Goal: Answer question/provide support

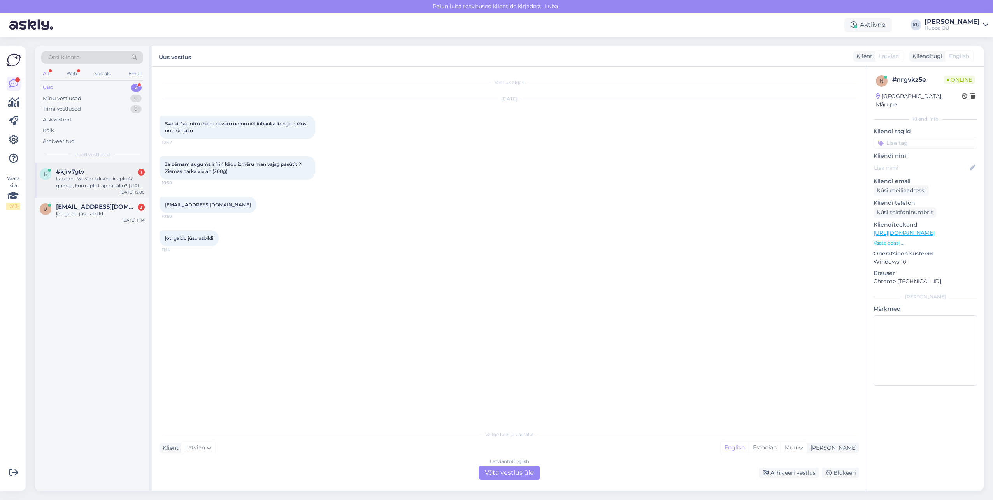
click at [86, 187] on div "Labdien. Vai šīm biksēm ir apkašā gumiju, kuru aplikt ap zābaku? [URL][DOMAIN_N…" at bounding box center [100, 182] width 89 height 14
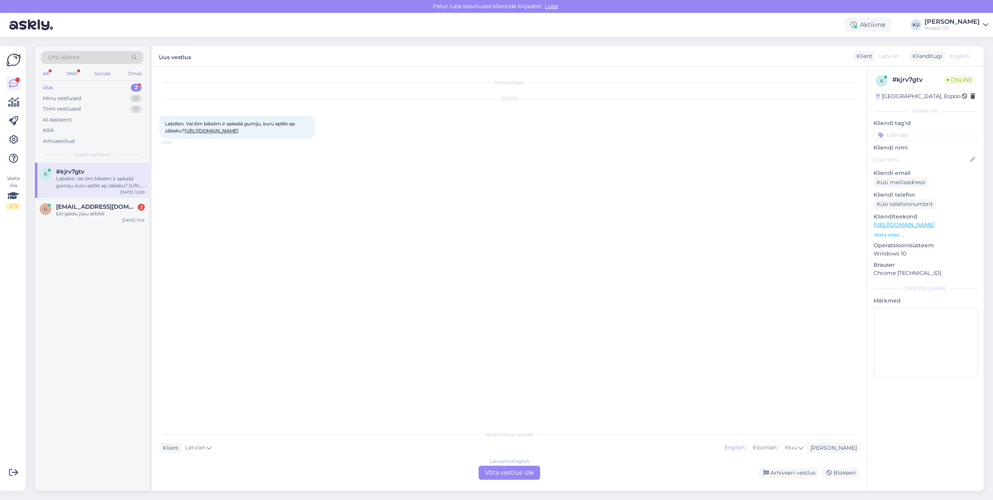
click at [500, 473] on div "Latvian to English Võta vestlus üle" at bounding box center [509, 472] width 61 height 14
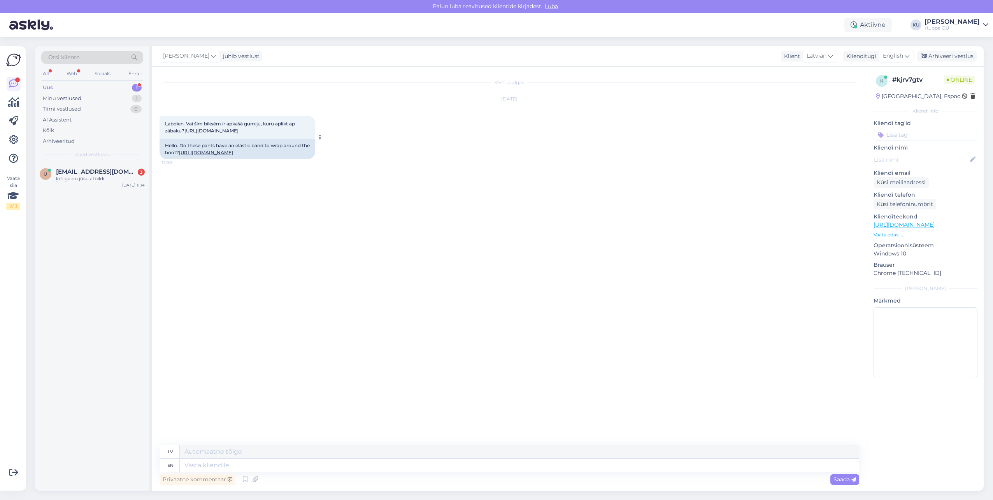
click at [194, 155] on link "[URL][DOMAIN_NAME]" at bounding box center [206, 152] width 54 height 6
click at [219, 467] on textarea at bounding box center [519, 464] width 679 height 13
type textarea "Hello,"
type textarea "Sveiki,"
type textarea "Hello, No"
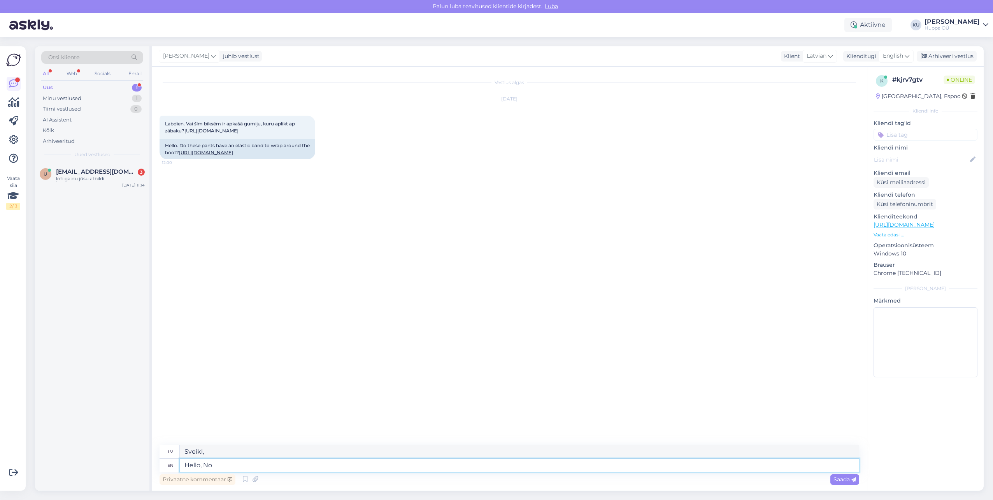
type textarea "Sveiki, nē"
type textarea "Hello, No they"
type textarea "Sveiki, nē, viņi"
type textarea "Hello, No they dont"
type textarea "Sveiki, nē, viņi to nedara."
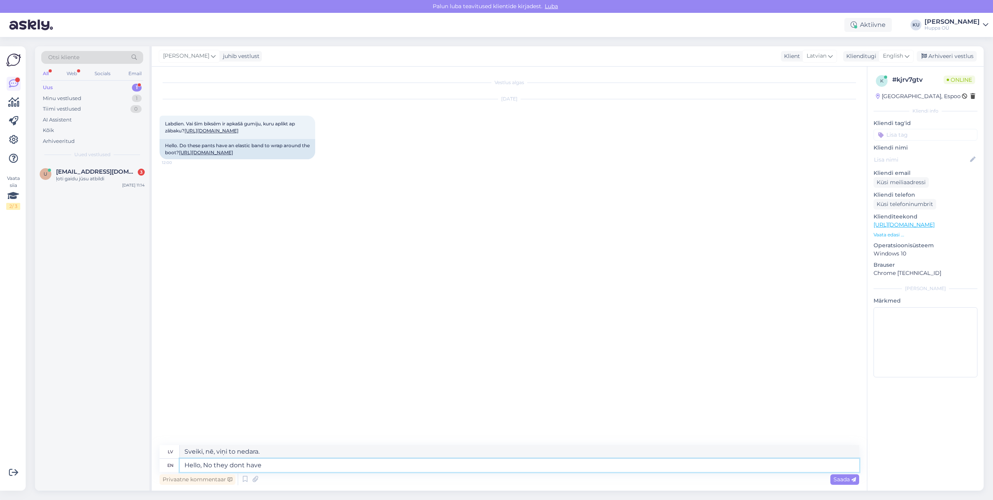
type textarea "Hello, No they dont have"
type textarea "Sveiki, nē, viņiem nav"
type textarea "Hello, No they dont have."
type textarea "Sveiki, nē, viņiem nav."
click at [238, 466] on textarea "Hello, No they dont have." at bounding box center [519, 464] width 679 height 13
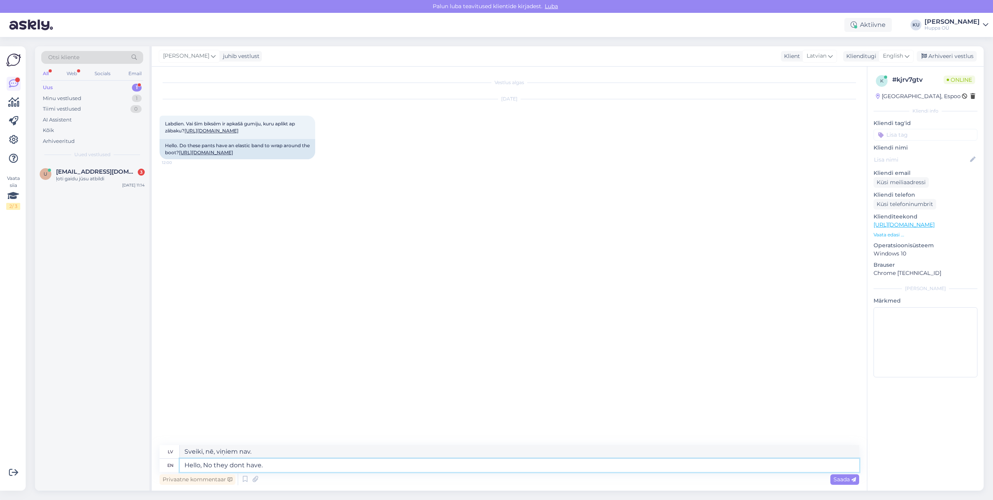
type textarea "Hello, No they do nt have."
type textarea "Sveiki, nē, viņiem tādas nav."
click at [242, 466] on textarea "Hello, No they do nt have." at bounding box center [519, 464] width 679 height 13
type textarea "Hello, No they do not have."
click at [846, 482] on span "Saada" at bounding box center [844, 478] width 23 height 7
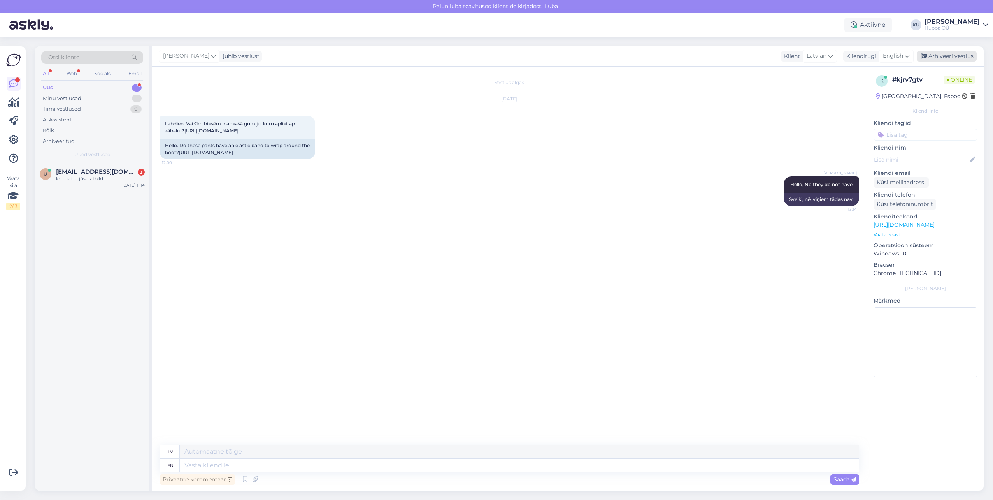
click at [937, 57] on div "Arhiveeri vestlus" at bounding box center [947, 56] width 60 height 11
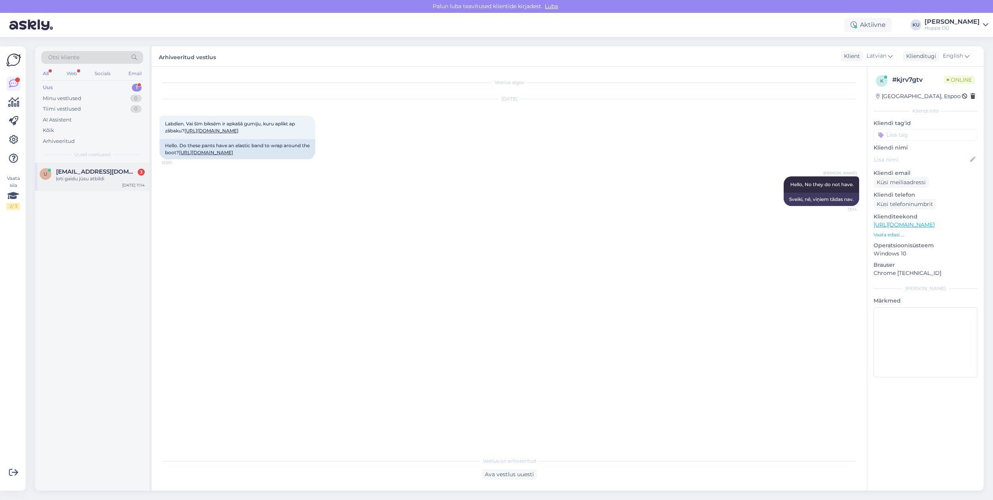
click at [93, 182] on div "u ulitka2@inbox.lv 3 ļoti gaidu jūsu atbildi Sep 10 11:14" at bounding box center [92, 177] width 114 height 28
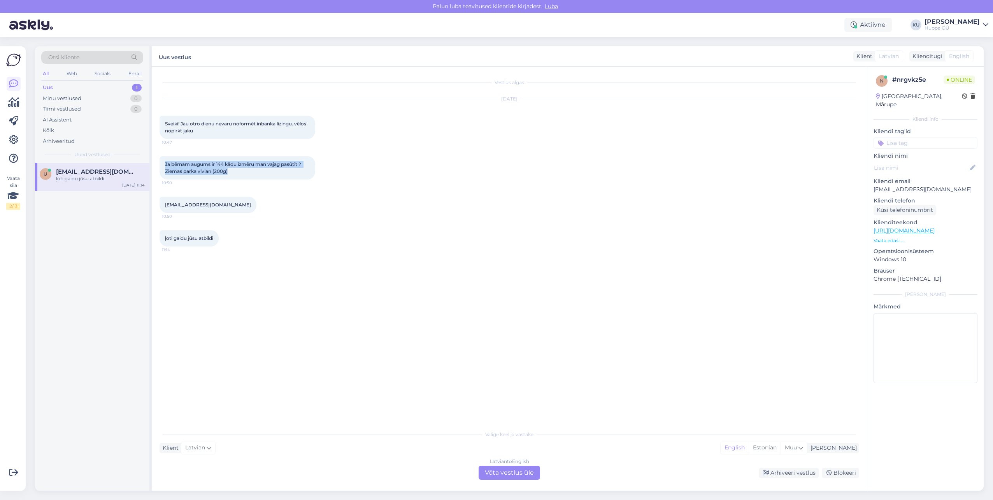
drag, startPoint x: 191, startPoint y: 173, endPoint x: 163, endPoint y: 167, distance: 28.8
click at [163, 167] on div "Ja bērnam augums ir 144 kādu izmēru man vajag pasūtīt ? Ziemas parka vivian (20…" at bounding box center [238, 167] width 156 height 23
copy span "[PERSON_NAME] augums ir 144 kādu izmēru man vajag pasūtīt ? Ziemas parka [PERSO…"
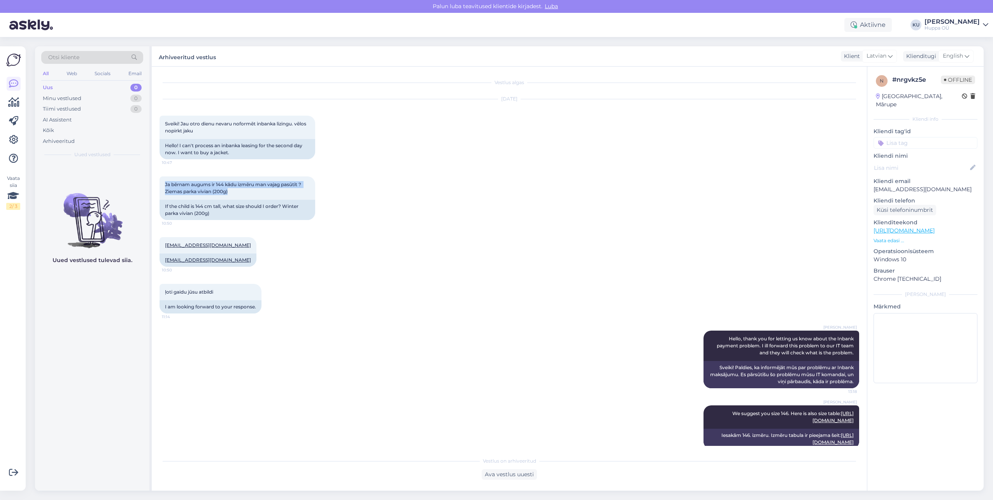
scroll to position [12, 0]
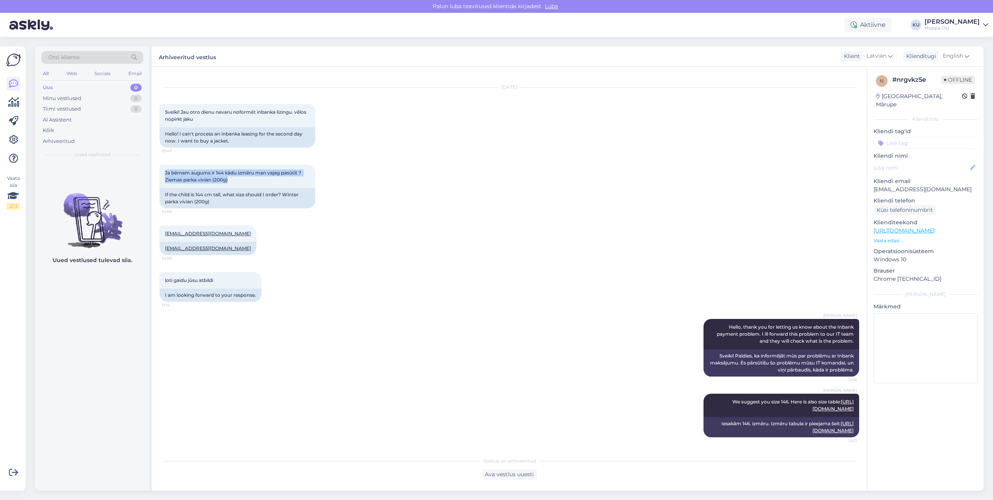
click at [25, 23] on img at bounding box center [31, 25] width 44 height 24
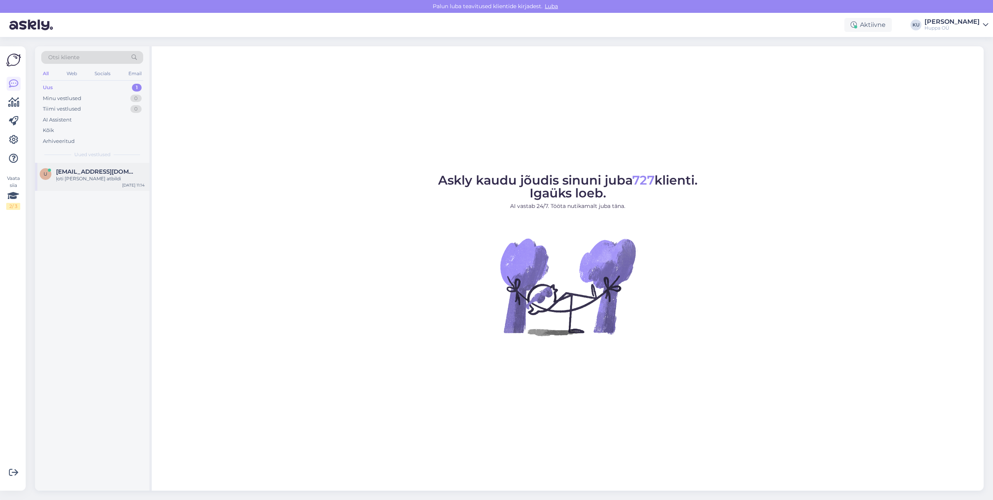
click at [86, 179] on div "ļoti [PERSON_NAME] atbildi" at bounding box center [100, 178] width 89 height 7
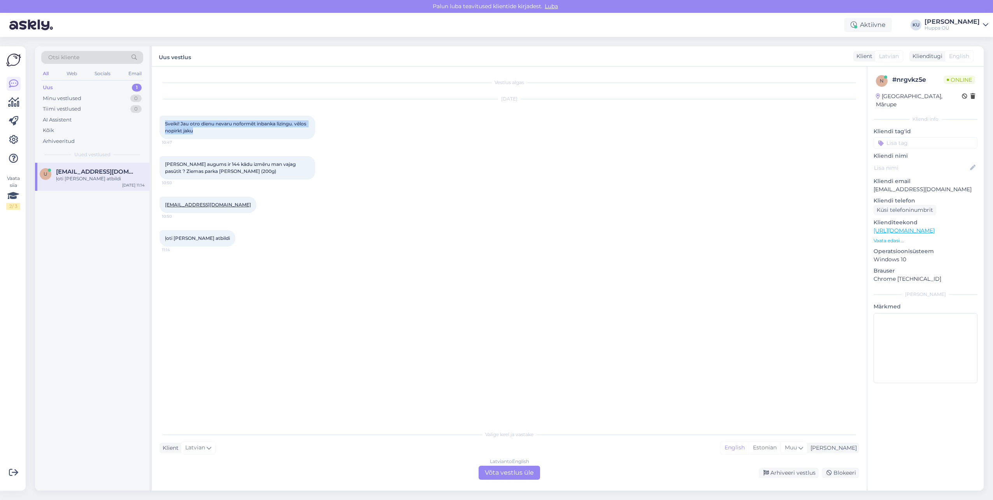
drag, startPoint x: 160, startPoint y: 122, endPoint x: 199, endPoint y: 137, distance: 42.1
click at [199, 137] on div "Sveiki! Jau otro dienu nevaru noformēt inbanka lizingu. vēlos nopirkt jaku 10:47" at bounding box center [238, 127] width 156 height 23
copy span "Sveiki! Jau otro dienu nevaru noformēt inbanka lizingu. vēlos nopirkt jaku"
click at [228, 206] on div "[EMAIL_ADDRESS][DOMAIN_NAME] 10:50" at bounding box center [510, 204] width 700 height 33
click at [516, 468] on div "Latvian to English Võta vestlus üle" at bounding box center [509, 472] width 61 height 14
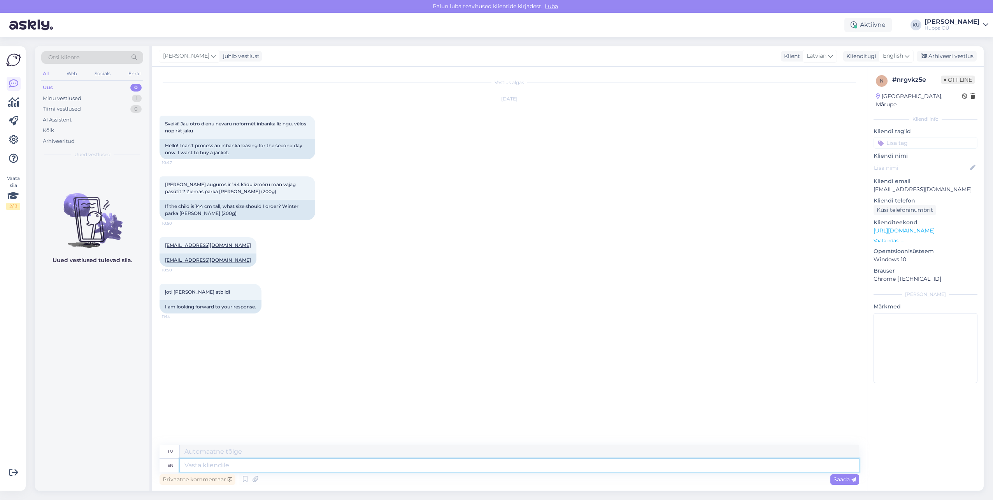
click at [263, 462] on textarea at bounding box center [519, 464] width 679 height 13
type textarea "Hello, t"
type textarea "Sveiki,"
type textarea "Hello, thank y"
type textarea "Sveiki, paldies"
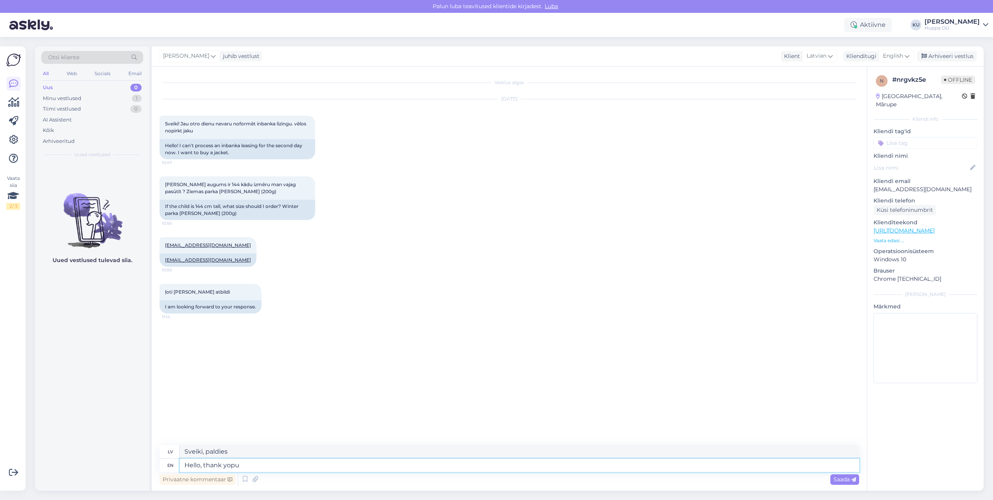
type textarea "Hello, thank yopu"
type textarea "Sveiks, paldies, jopu"
type textarea "Hello, thank you"
type textarea "Sveiki, paldies"
type textarea "Hello, thank you for l"
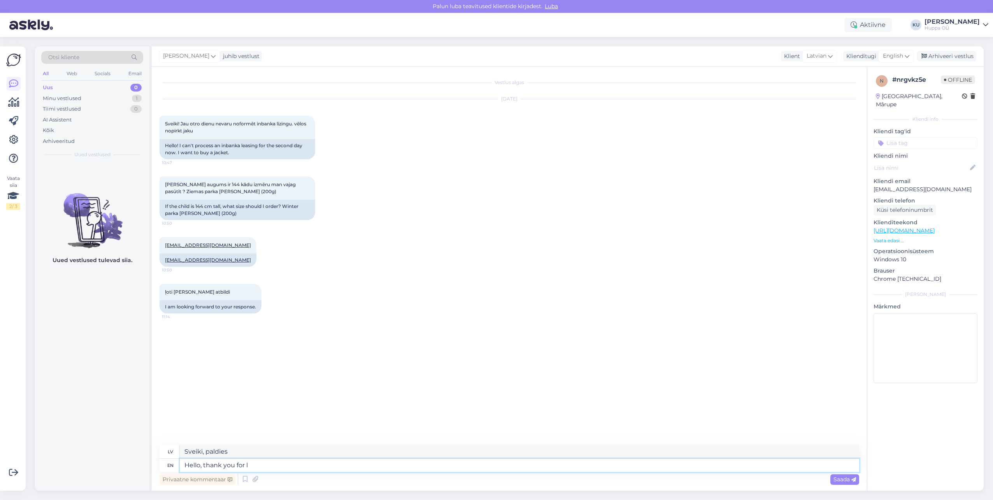
type textarea "Sveiki, paldies par"
type textarea "Hello, thank you for letting us"
type textarea "Sveiki, paldies, [PERSON_NAME]"
type textarea "Hello, thank you for letting us kn"
type textarea "Sveiki, paldies, [PERSON_NAME] mums"
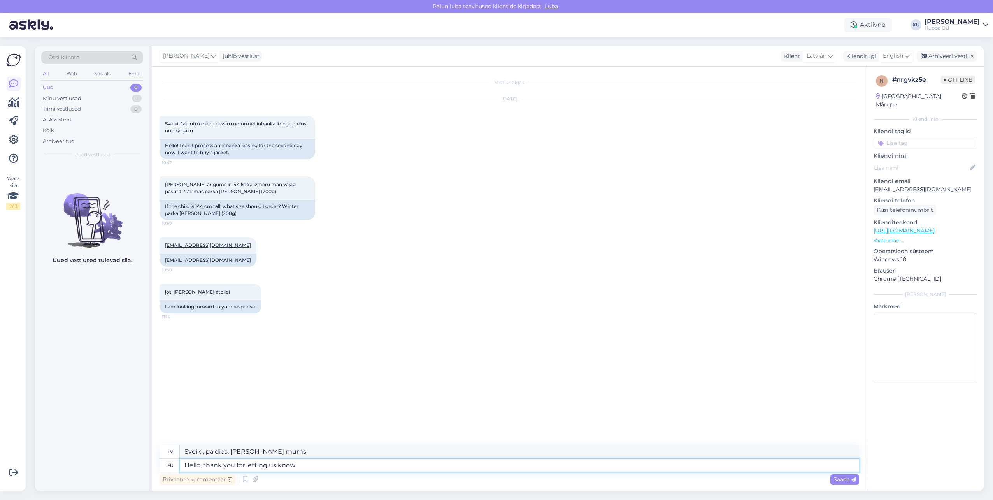
type textarea "Hello, thank you for letting us know"
type textarea "Sveiki, paldies, ka informējāt mūs"
type textarea "Hello, thank you for letting us know about the"
type textarea "Sveiki, paldies, ka informējāt mūs par"
type textarea "Hello, thank you for letting us know about the Inbank"
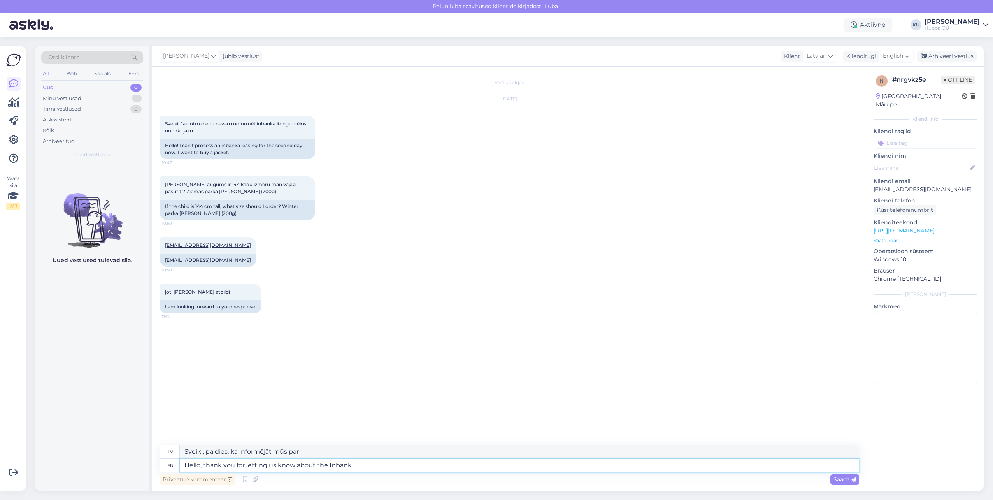
type textarea "Sveiki! Paldies, ka informējāt mūs par [PERSON_NAME]."
type textarea "Hello, thank you for letting us know about the Inbank payment pr"
type textarea "Sveiki! Paldies, ka informējāt mūs par Inbank maksājumu."
type textarea "Hello, thank you for letting us know about the Inbank payment problem."
type textarea "Sveiki! Paldies, ka informējāt mūs par problēmu ar Inbank maksājumiem."
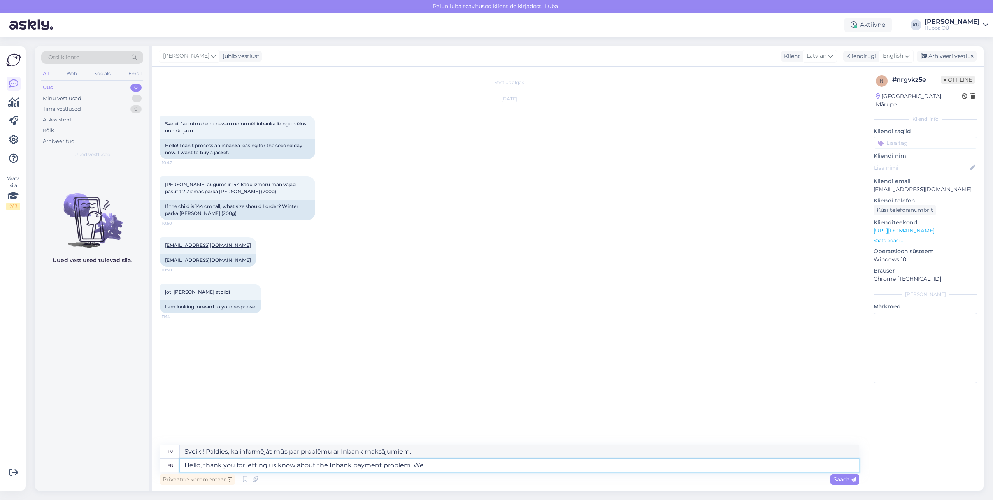
type textarea "Hello, thank you for letting us know about the Inbank payment problem. We w"
type textarea "Sveiki! Paldies, ka informējāt mūs par problēmu ar Inbank maksājumu. Mēs"
type textarea "Hello, thank you for letting us know about the Inbank payment problem. We wil"
type textarea "Sveiki, paldies, ka informējāt mūs par Inbank maksājuma problēmu. Mēs..."
type textarea "Hello, thank you for letting us know about the Inbank payment problem. We will"
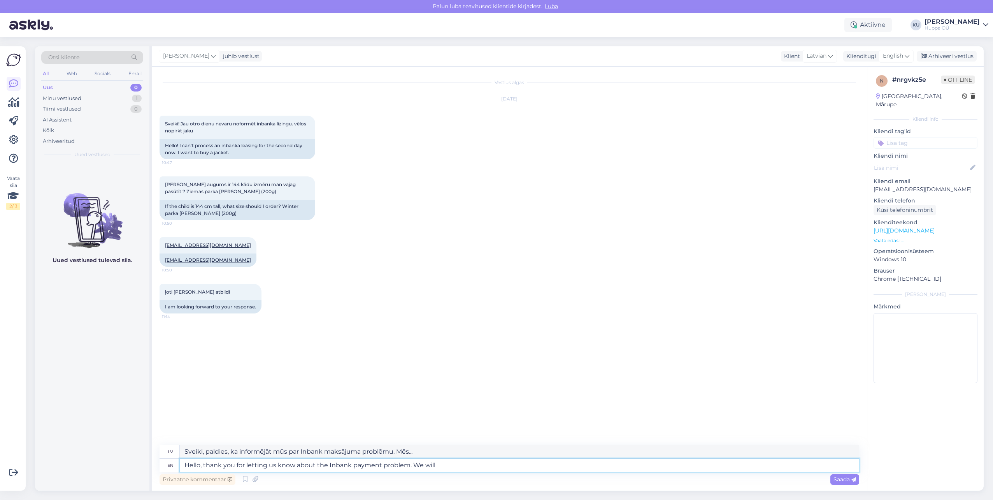
type textarea "Sveiki! Paldies, ka informējāt mūs par Inbank maksājuma problēmu. Mēs to darīsi…"
type textarea "Hello, thank you for letting us know about the Inbank payment problem. We will …"
type textarea "Sveiki! Paldies, ka informējāt mūs par Inbank maksājuma problēmu. Mēs to izmekl…"
type textarea "Hello, thank you for letting us know about the Inbank payment problem. We will …"
type textarea "Sveiki! Paldies, ka informējāt mūs par Inbank maksājuma problēmu. Mēs izmeklēsi…"
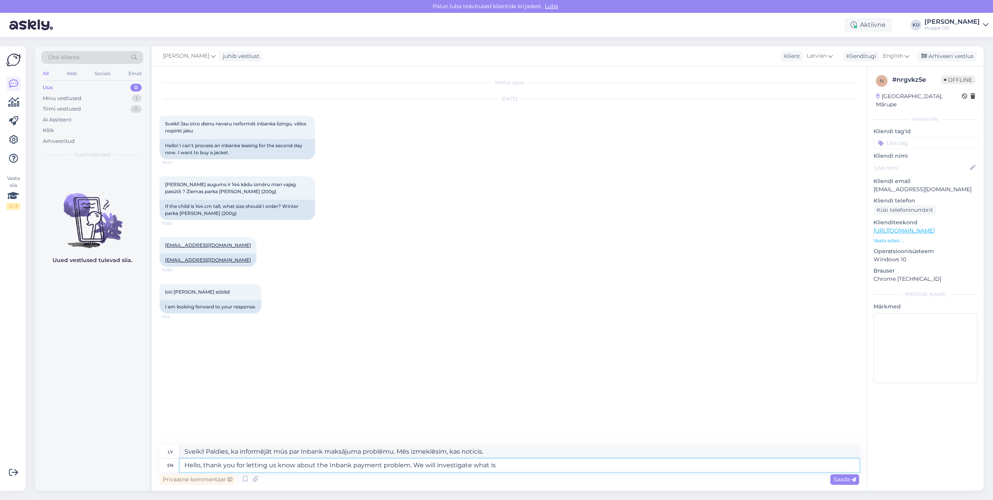
type textarea "Hello, thank you for letting us know about the Inbank payment problem. We will …"
type textarea "Sveiki! Paldies, ka informējāt mūs par Inbank maksājuma problēmu. Mēs izmeklēsi…"
type textarea "Hello, thank you for letting us know about the Inbank payment problem. We will …"
type textarea "Sveiki! Paldies, ka informējāt mūs par Inbank maksājuma problēmu. Mēs izmeklēsi…"
drag, startPoint x: 472, startPoint y: 465, endPoint x: 437, endPoint y: 469, distance: 34.8
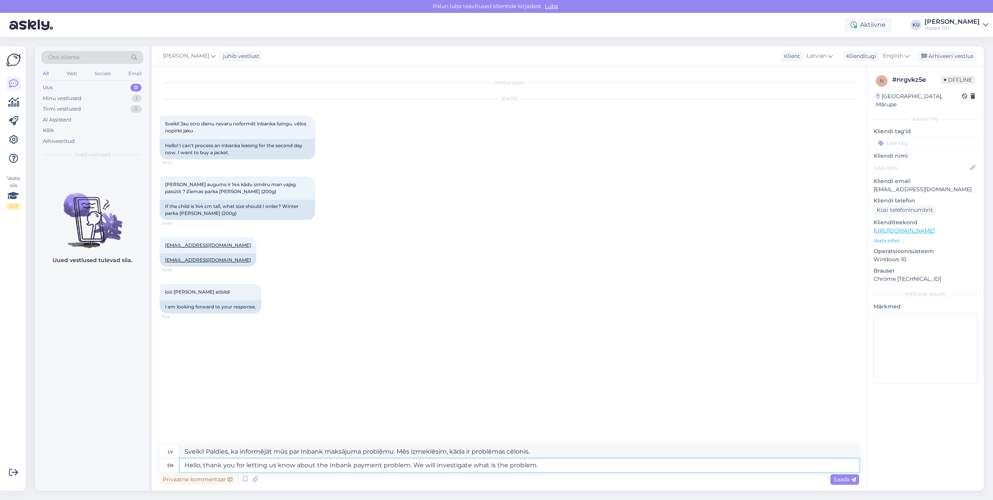
click at [437, 469] on textarea "Hello, thank you for letting us know about the Inbank payment problem. We will …" at bounding box center [519, 464] width 679 height 13
type textarea "Hello, thank you for letting us know about the Inbank payment problem. We will …"
type textarea "Sveiki! Paldies, ka informējāt mūs par Inbank maksājuma problēmu. Mēs noskaidro…"
type textarea "Hello, thank you for letting us know about the Inbank payment problem. We will …"
type textarea "Sveiki! Paldies, ka informējāt mūs par Inbank maksājuma problēmu. Mēs noskaidro…"
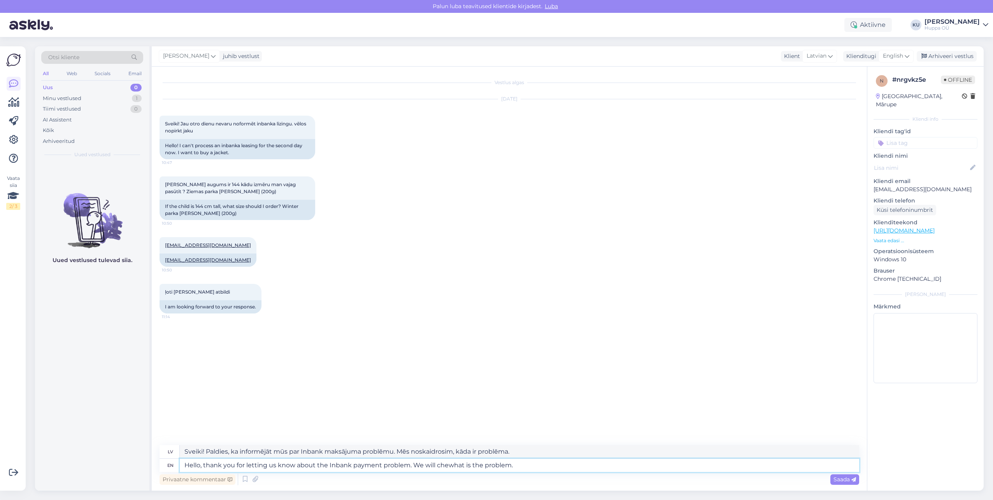
type textarea "Hello, thank you for letting us know about the Inbank payment problem. We will …"
type textarea "Sveiki! Paldies, ka informējāt mūs par Inbank maksājumu problēmu. Mēs pārbaudīs…"
type textarea "Hello, thank you for letting us know about the Inbank payment problem. We will …"
type textarea "Sveiki! Paldies, ka informējāt mūs par Inbank maksājuma problēmu. Mēs pārbaudīs…"
type textarea "Hello, thank you for letting us know about the Inbank payment problem. We will …"
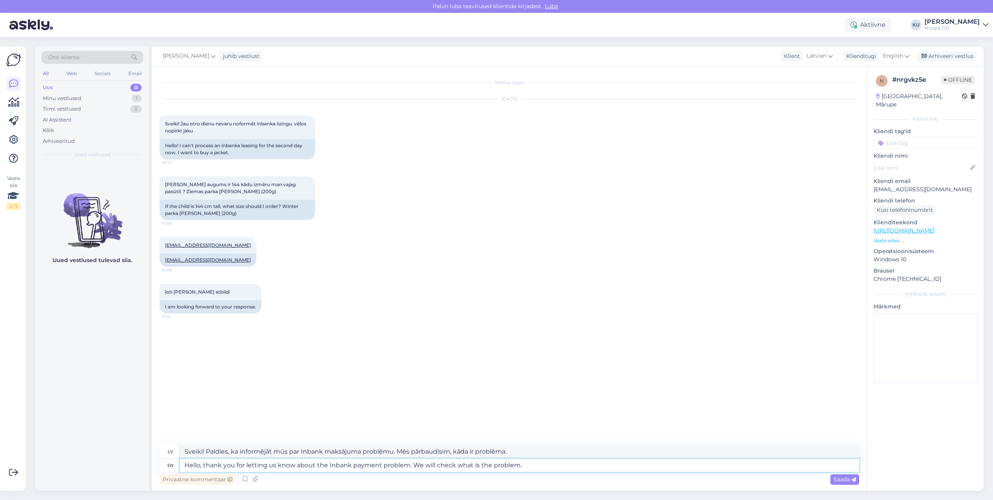
type textarea "Sveiki! Paldies, ka informējāt mūs par problēmu ar Inbank maksājumu. [PERSON_NA…"
click at [419, 465] on textarea "Hello, thank you for letting us know about the Inbank payment problem. We will …" at bounding box center [519, 464] width 679 height 13
click at [421, 466] on textarea "Hello, thank you for letting us know about the Inbank payment problem. We will …" at bounding box center [519, 464] width 679 height 13
type textarea "Hello, thank you for letting us know about the Inbank payment problem. will che…"
type textarea "Sveiki! Paldies, ka informējāt mūs par Inbank maksājuma problēmu. [PERSON_NAME]…"
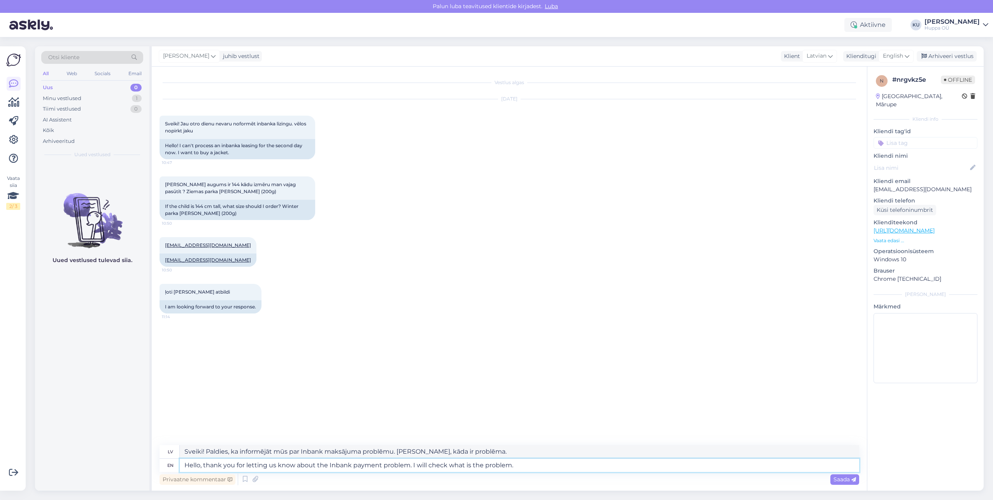
type textarea "Hello, thank you for letting us know about the Inbank payment problem. I will c…"
type textarea "Sveiki! Paldies, ka informējāt mūs par Inbank maksājuma problēmu. [PERSON_NAME]…"
type textarea "Hello, thank you for letting us know about the Inbank payment problem. I ill fo…"
type textarea "Sveiki! Paldies, ka informējāt mūs par Inbank maksājuma problēmu. Es pārbaudīšu…"
type textarea "Hello, thank you for letting us know about the Inbank payment problem. I ill fo…"
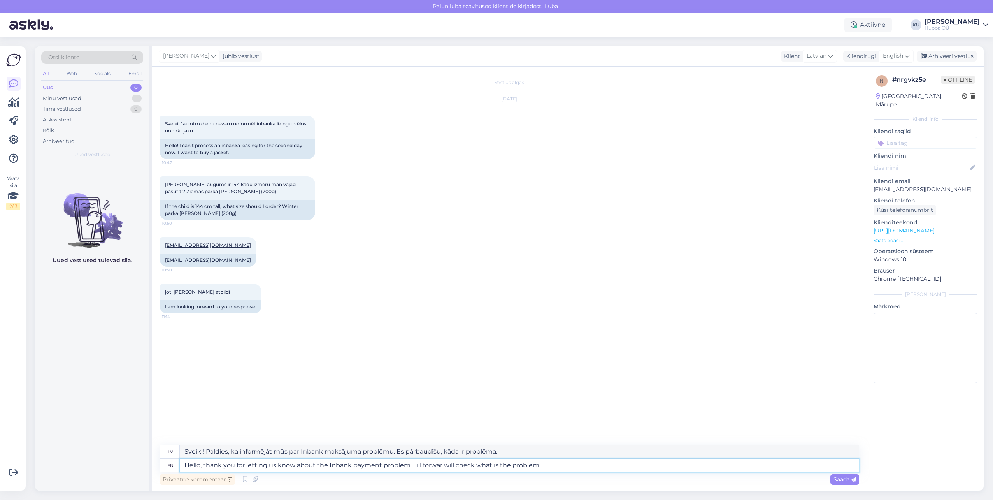
type textarea "Sveiki! Paldies, ka informējāt mūs par Inbank maksājuma problēmu. Es noteikti p…"
type textarea "Hello, thank you for letting us know about the Inbank payment problem. I ill fo…"
type textarea "Sveiki! Paldies, ka informējāt mūs par Inbank maksājuma problēmu. Es nekavējoti…"
type textarea "Hello, thank you for letting us know about the Inbank payment problem. I ill fo…"
type textarea "Sveiki! Paldies, ka informējāt mūs par Inbank maksājuma problēmu. Es noteikti p…"
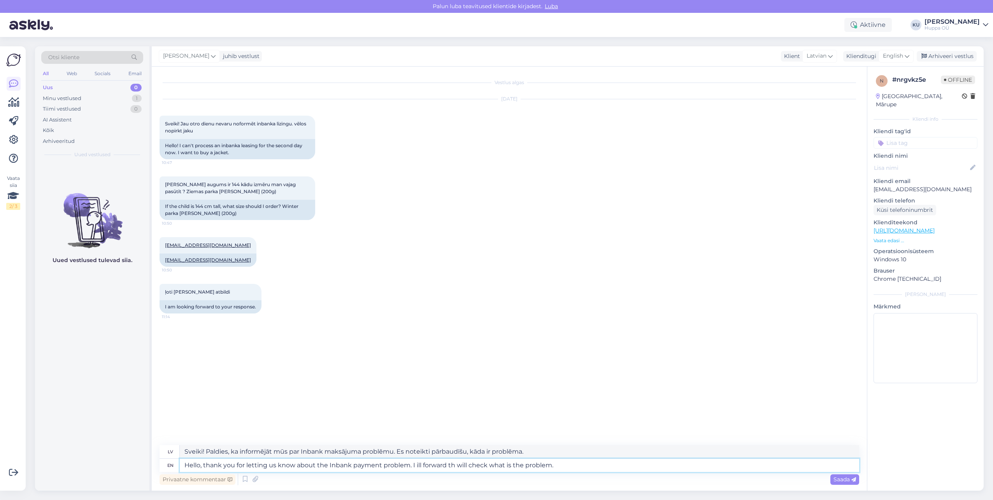
type textarea "Hello, thank you for letting us know about the Inbank payment problem. I ill fo…"
type textarea "Sveiki! Paldies, ka informējāt mūs par Inbank maksājuma problēmu. Es noteikti p…"
type textarea "Hello, thank you for letting us know about the Inbank payment problem. I ill fo…"
type textarea "Sveiki! Paldies, ka informējāt mūs par Inbank maksājuma problēmu. Es nosūtīšu š…"
type textarea "Hello, thank you for letting us know about the Inbank payment problem. I ill fo…"
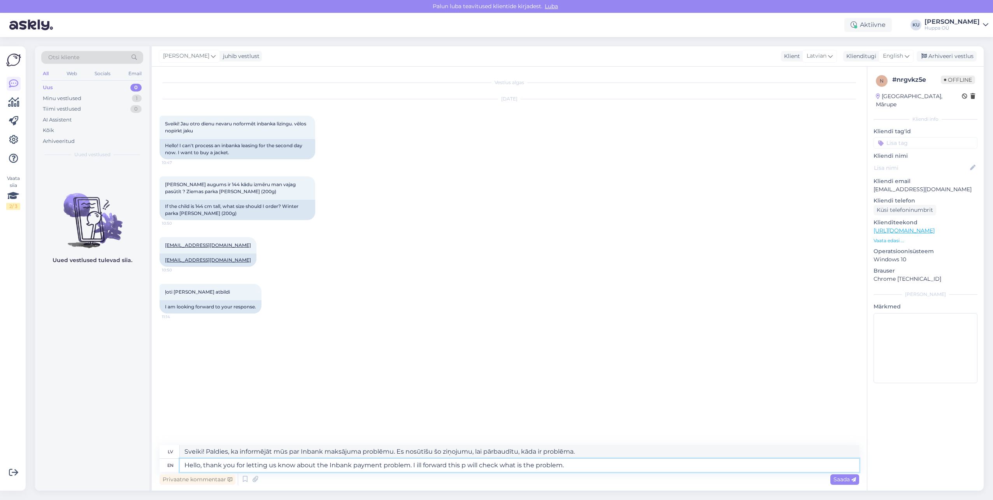
type textarea "Sveiki! Paldies, ka informējāt mūs par Inbank maksājuma problēmu. Es pārsūtīšu …"
type textarea "Hello, thank you for letting us know about the Inbank payment problem. I ill fo…"
type textarea "Sveiki! Paldies, ka informējāt mūs par Inbank maksājuma problēmu. Es pārsūtīšu …"
type textarea "Hello, thank you for letting us know about the Inbank payment problem. I ill fo…"
type textarea "Sveiki! Paldies, ka informējāt mūs par problēmu ar Inbank maksājumiem. Es pārsū…"
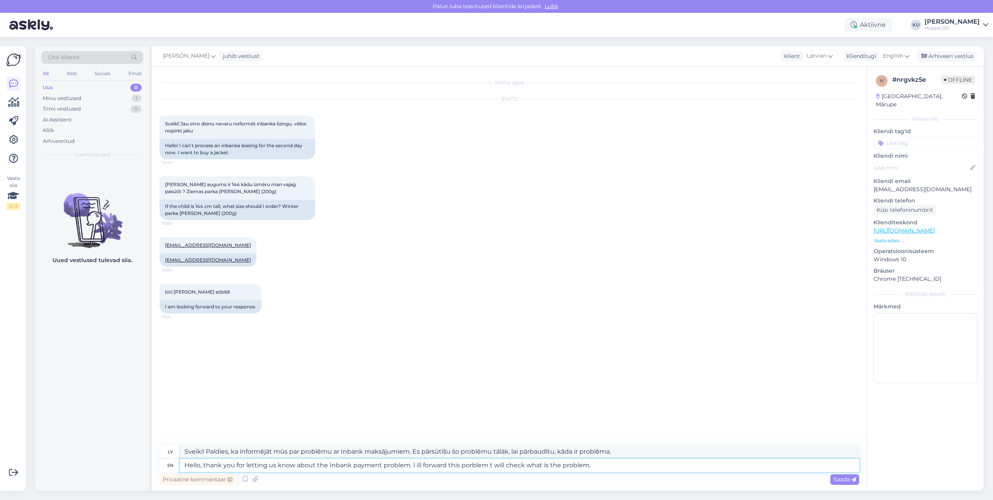
type textarea "Hello, thank you for letting us know about the Inbank payment problem. I ill fo…"
type textarea "Sveiki! Paldies, ka informējāt mūs par problēmu ar Inbank maksājumiem. Pārsūtīš…"
type textarea "Hello, thank you for letting us know about the Inbank payment problem. I ill fo…"
type textarea "Sveiki! Paldies, ka informējāt mūs par Inbank maksājuma problēmu. Pārsūtīšu šo …"
type textarea "Hello, thank you for letting us know about the Inbank payment problem. I ill fo…"
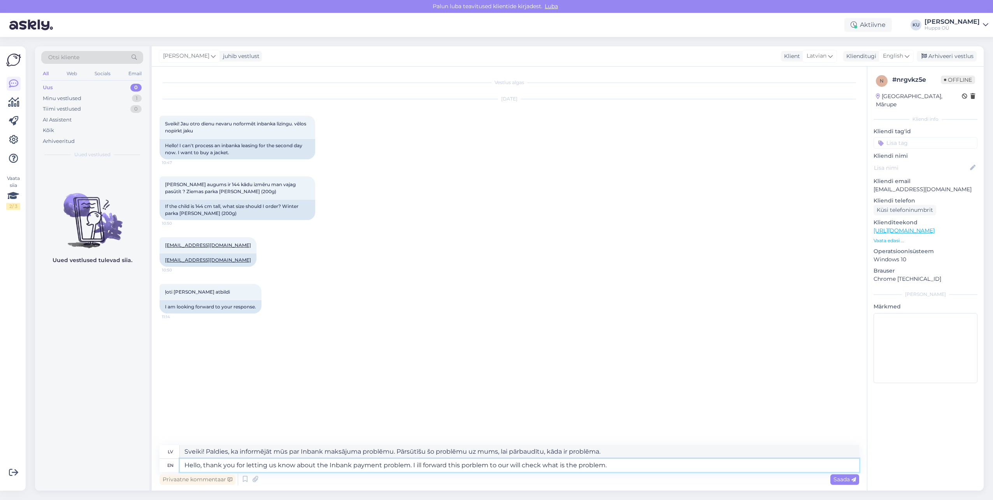
type textarea "Sveiki! Paldies, ka informējāt mūs par Inbank maksājuma problēmu. Es pārsūtīšu …"
type textarea "Hello, thank you for letting us know about the Inbank payment problem. I ill fo…"
type textarea "Sveiki! Paldies, ka informējāt mūs par Inbank maksājuma problēmu. Pārsūtīšu šo …"
type textarea "Hello, thank you for letting us know about the Inbank payment problem. I ill fo…"
type textarea "Sveiki! Paldies, ka informējāt mūs par Inbank maksājuma problēmu. Pārsūtīšu šo …"
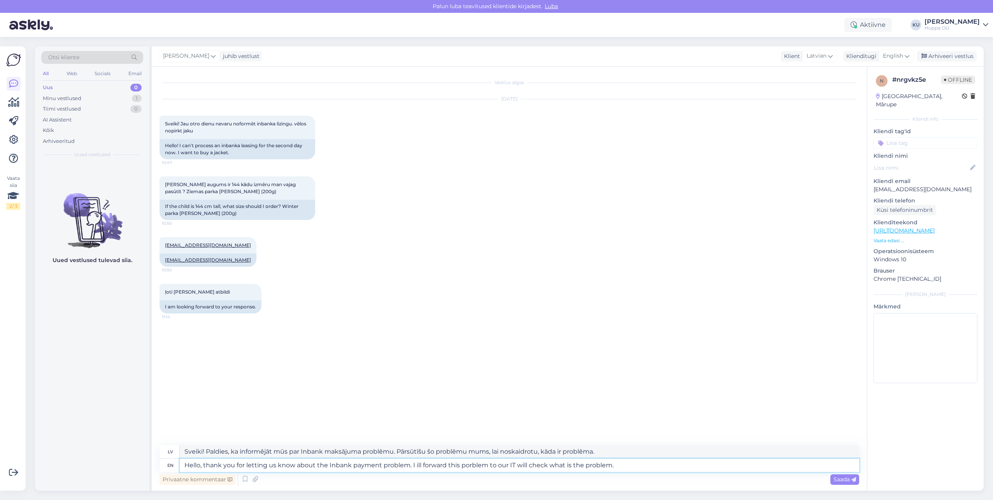
type textarea "Hello, thank you for letting us know about the Inbank payment problem. I ill fo…"
type textarea "Sveiki! Paldies, ka informējāt mūs par problēmu ar Inbank maksājumu. Pārsūtīšu …"
type textarea "Hello, thank you for letting us know about the Inbank payment problem. I ill fo…"
type textarea "Sveiki! Paldies, ka informējāt mūs par problēmu ar Inbank maksājumu. Pārsūtīšu …"
type textarea "Hello, thank you for letting us know about the Inbank payment problem. I ill fo…"
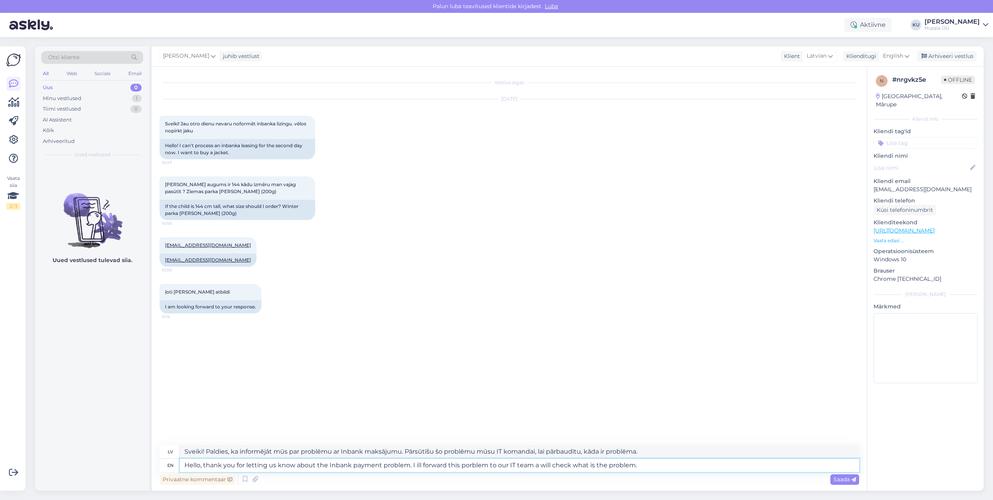
type textarea "Sveiki! Paldies, ka informējāt mūs par problēmu ar Inbank maksājumu. Pārsūtīšu …"
type textarea "Hello, thank you for letting us know about the Inbank payment problem. I ill fo…"
type textarea "Sveiki! Paldies, ka informējāt mūs par problēmu ar Inbank maksājumu. Pārsūtīšu …"
type textarea "Hello, thank you for letting us know about the Inbank payment problem. I ill fo…"
type textarea "Sveiki! Paldies, ka informējāt mūs par problēmu ar Inbank maksājumu. Pārsūtīšu …"
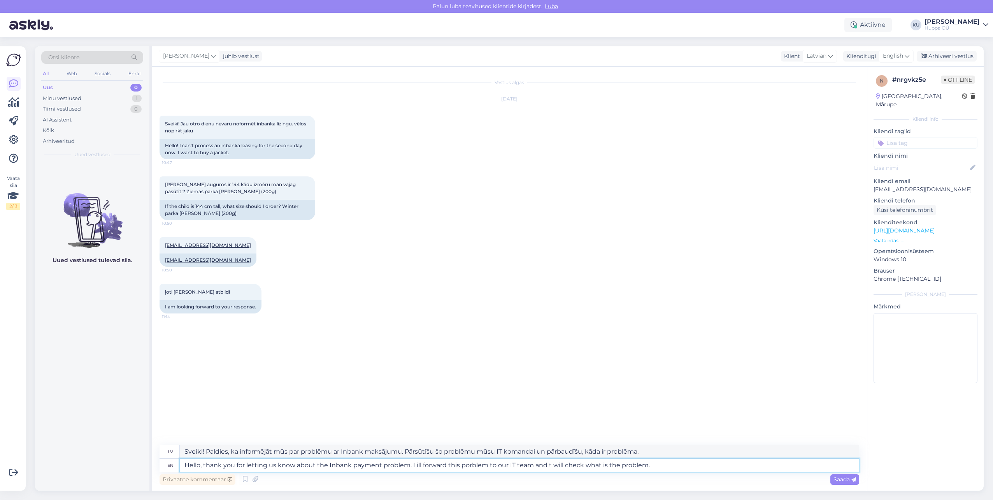
type textarea "Hello, thank you for letting us know about the Inbank payment problem. I ill fo…"
type textarea "Sveiki! Paldies, ka informējāt mūs par problēmu ar Inbank maksājumu. Pārsūtīšu …"
type textarea "Hello, thank you for letting us know about the Inbank payment problem. I ill fo…"
type textarea "Sveiki! Paldies, ka informējāt mūs par problēmu ar Inbank maksājumu. Pārsūtīšu …"
click at [473, 464] on textarea "Hello, thank you for letting us know about the Inbank payment problem. I ill fo…" at bounding box center [519, 464] width 679 height 13
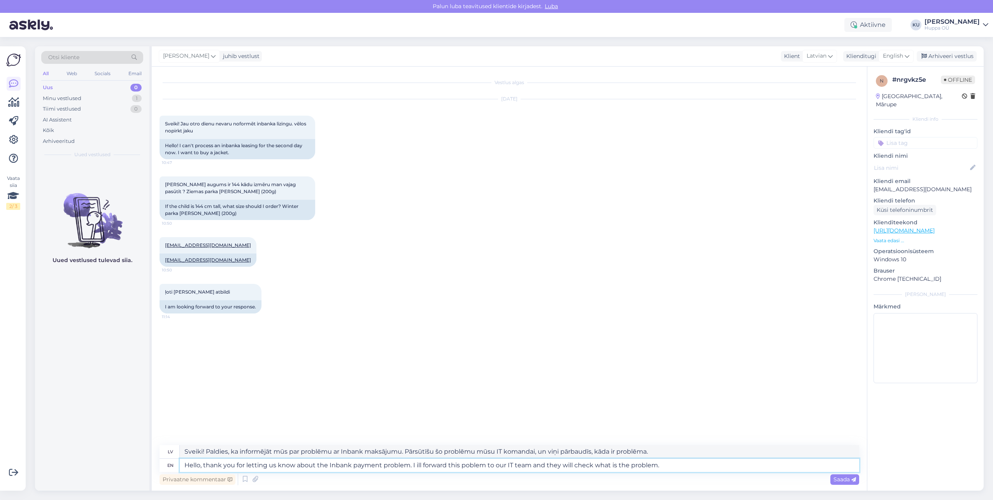
type textarea "Hello, thank you for letting us know about the Inbank payment problem. I ill fo…"
type textarea "Sveiki! Paldies, ka informējāt mūs par problēmu ar Inbank maksājumu. Es pārsūtī…"
type textarea "Hello, thank you for letting us know about the Inbank payment problem. I ill fo…"
click at [844, 482] on span "Saada" at bounding box center [844, 478] width 23 height 7
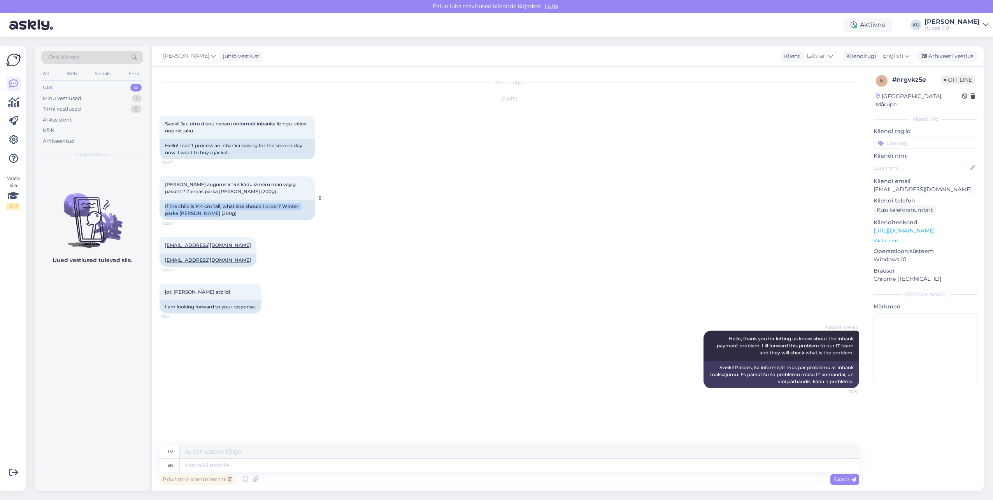
drag, startPoint x: 223, startPoint y: 217, endPoint x: 163, endPoint y: 209, distance: 60.9
click at [163, 209] on div "If the child is 144 cm tall, what size should I order? Winter parka [PERSON_NAM…" at bounding box center [238, 210] width 156 height 20
copy div "If the child is 144 cm tall, what size should I order? Winter parka [PERSON_NAM…"
click at [324, 468] on textarea at bounding box center [519, 464] width 679 height 13
type textarea "We s"
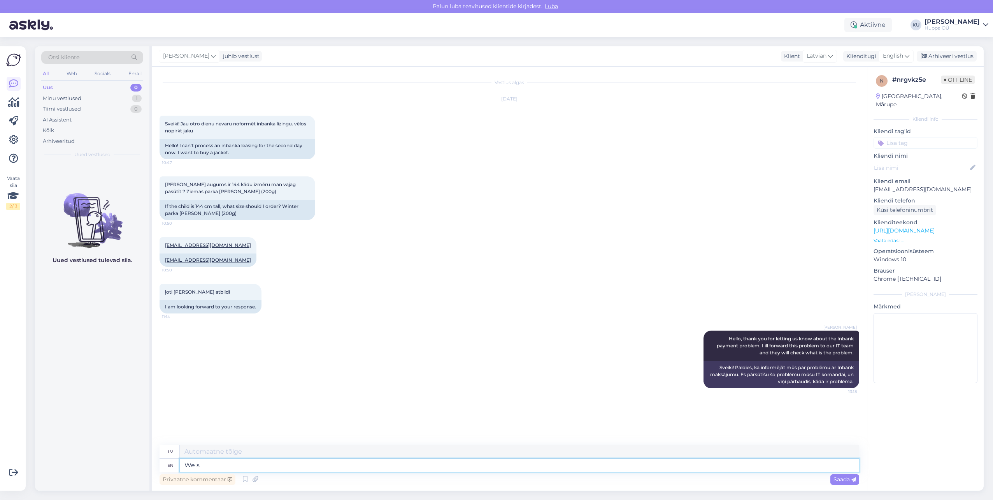
type textarea "Mēs"
type textarea "We suggest y"
type textarea "Mēs iesakām"
type textarea "We suggest you"
type textarea "Mēs iesakām jums"
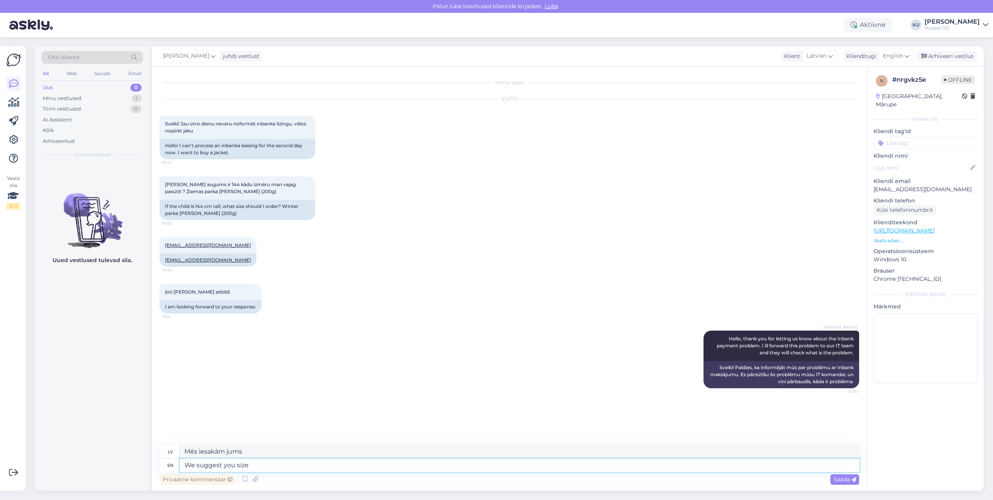
type textarea "We suggest you size"
type textarea "Mēs iesakām izmēru"
type textarea "We suggest you size 146."
type textarea "Iesakām 146. izmēru"
type textarea "We suggest you size 146."
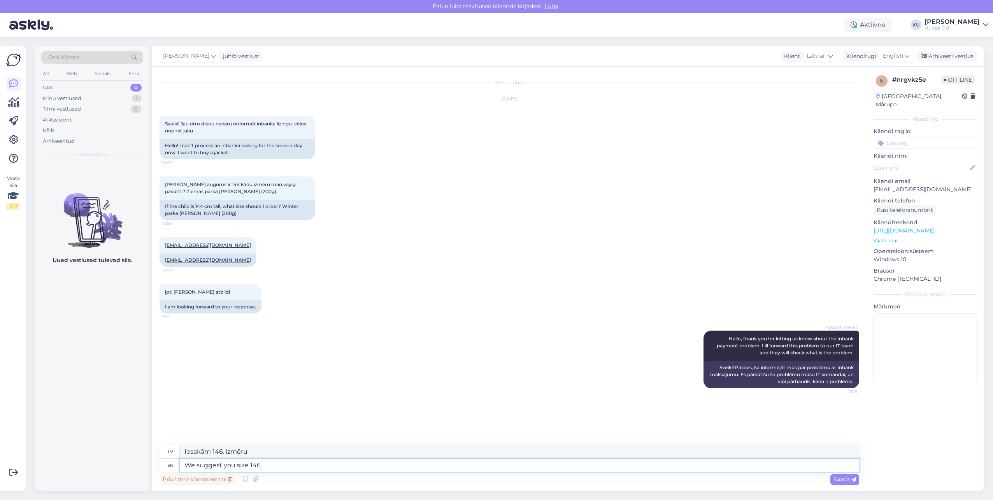
type textarea "Iesakām 146. izmēru."
type textarea "We suggest you size 146. Here is"
type textarea "Iesakām 146. izmēru. Šeit"
type textarea "We suggest you size 146. Here is ava"
type textarea "Iesakām 146. izmēru. Lūk,"
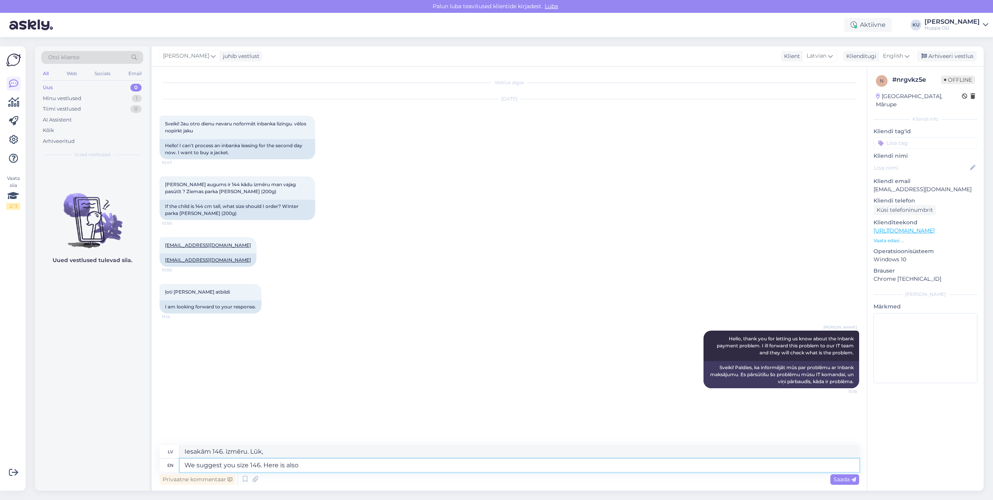
type textarea "We suggest you size 146. Here is also"
type textarea "Iesakām 146. izmēru. [PERSON_NAME] šeit."
type textarea "We suggest you size 146. Here is also size t"
type textarea "Iesakām 146. izmēru. Šeit ir norādīts arī izmērs"
type textarea "We suggest you size 146. Here is also size tbale:"
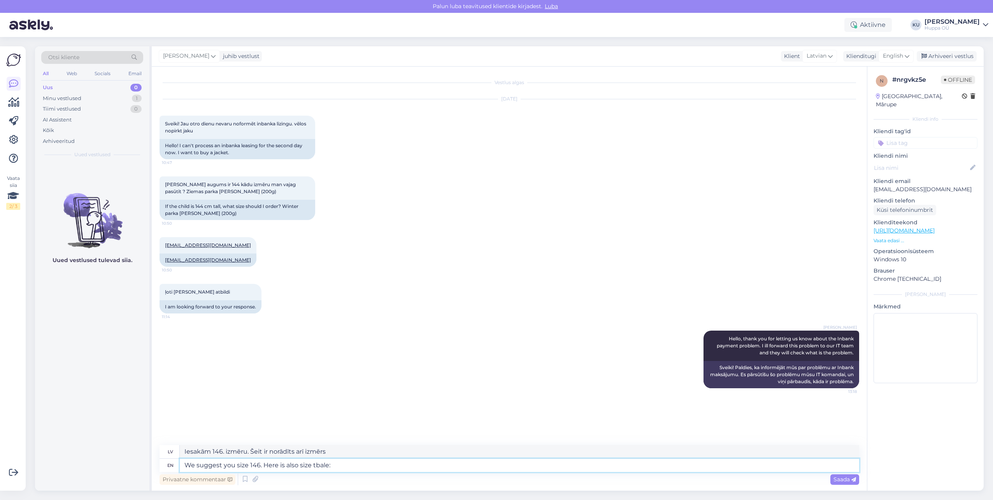
type textarea "Iesakām 146. izmēru. Šeit ir arī pieejamie izmēri:"
paste textarea "[URL][DOMAIN_NAME]"
type textarea "We suggest you size 146. Here is also size tbale: [URL][DOMAIN_NAME]"
type textarea "Iesakām 146. izmēru. Šeit ir arī pieejamo izmēru saraksts: [URL][DOMAIN_NAME]"
click at [319, 466] on textarea "We suggest you size 146. Here is also size tbale: [URL][DOMAIN_NAME]" at bounding box center [519, 464] width 679 height 13
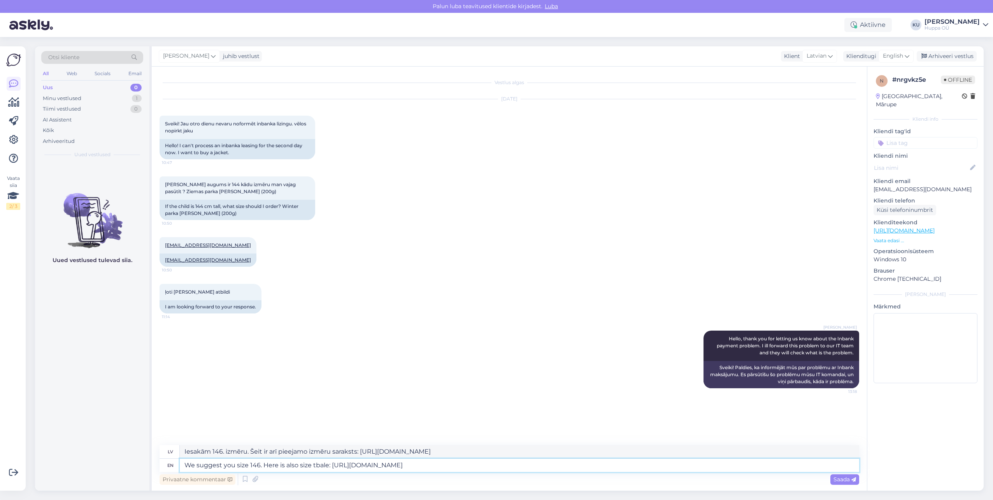
type textarea "We suggest you size 146. Here is also size tale: [URL][DOMAIN_NAME]"
type textarea "Iesakām 146. izmēru. Izmēru tabula ir pieejama arī šeit: [URL][DOMAIN_NAME]"
type textarea "We suggest you size 146. Here is also size table: [URL][DOMAIN_NAME]"
type textarea "Iesakām 146. izmēru. Izmēru tabula ir pieejama šeit: [URL][DOMAIN_NAME]"
click at [845, 479] on span "Saada" at bounding box center [844, 478] width 23 height 7
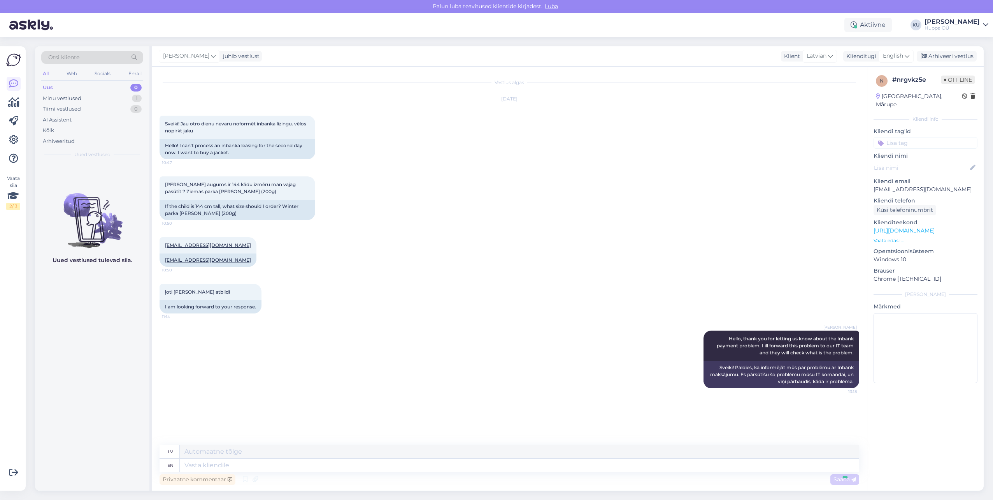
scroll to position [19, 0]
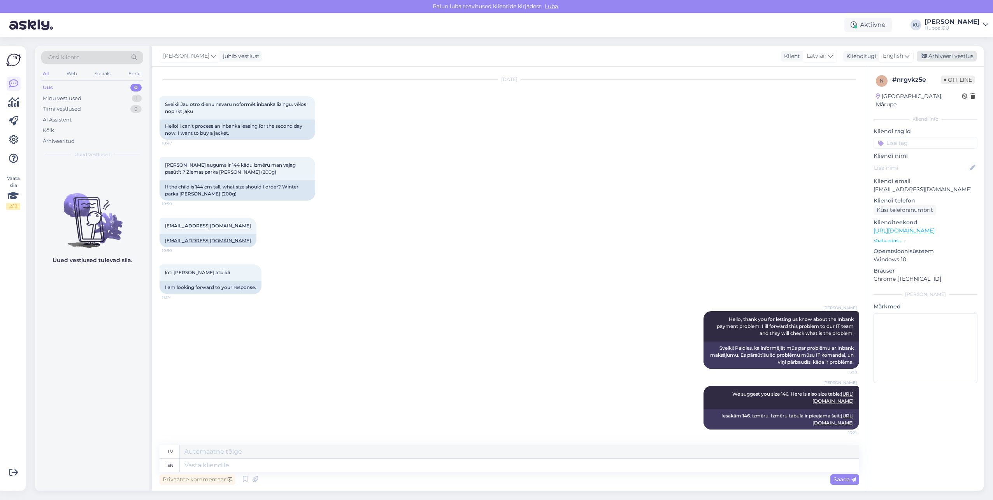
click at [958, 57] on div "Arhiveeri vestlus" at bounding box center [947, 56] width 60 height 11
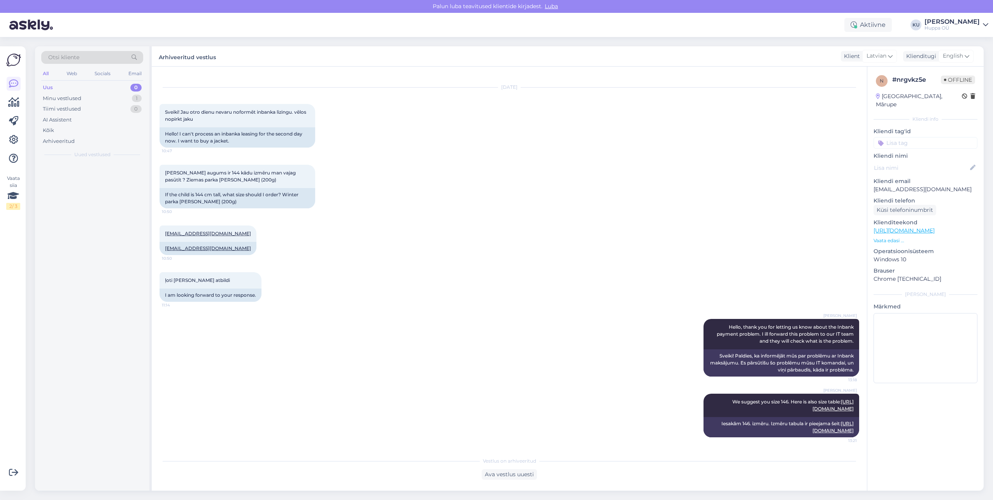
scroll to position [12, 0]
